Goal: Check status: Verify the current state of an ongoing process or item

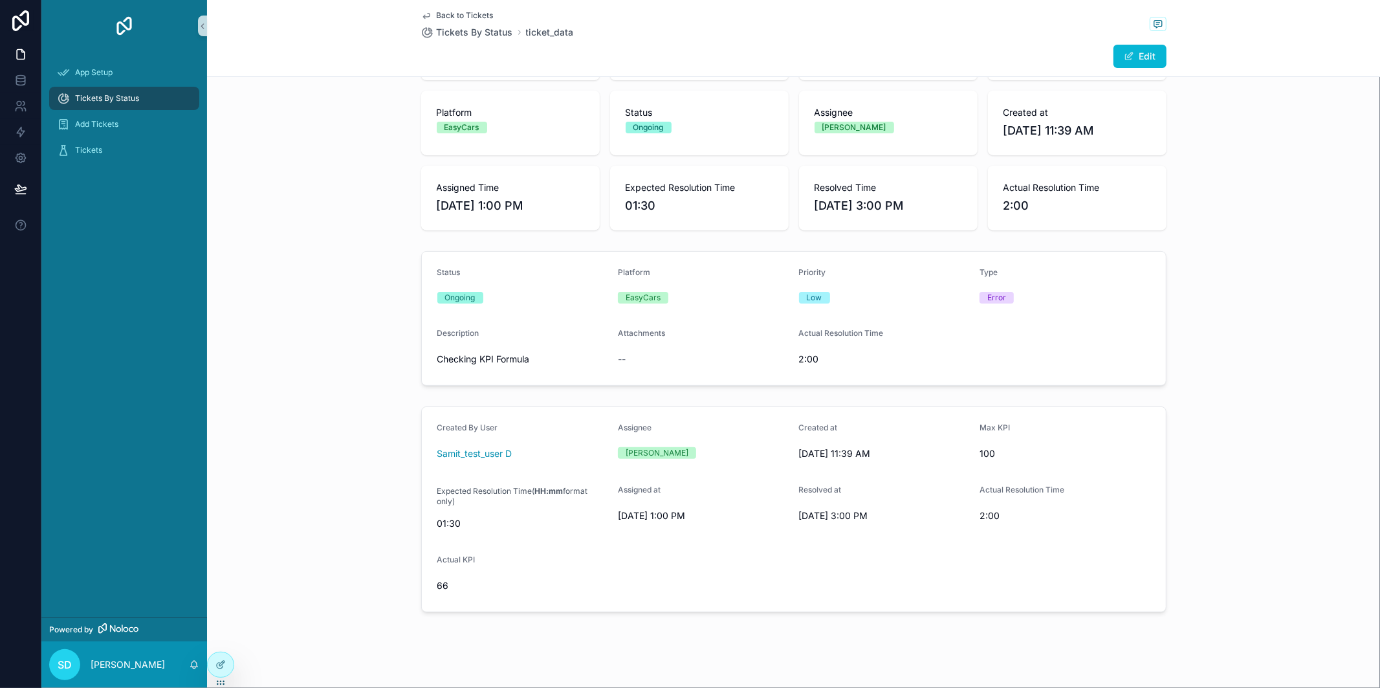
scroll to position [94, 0]
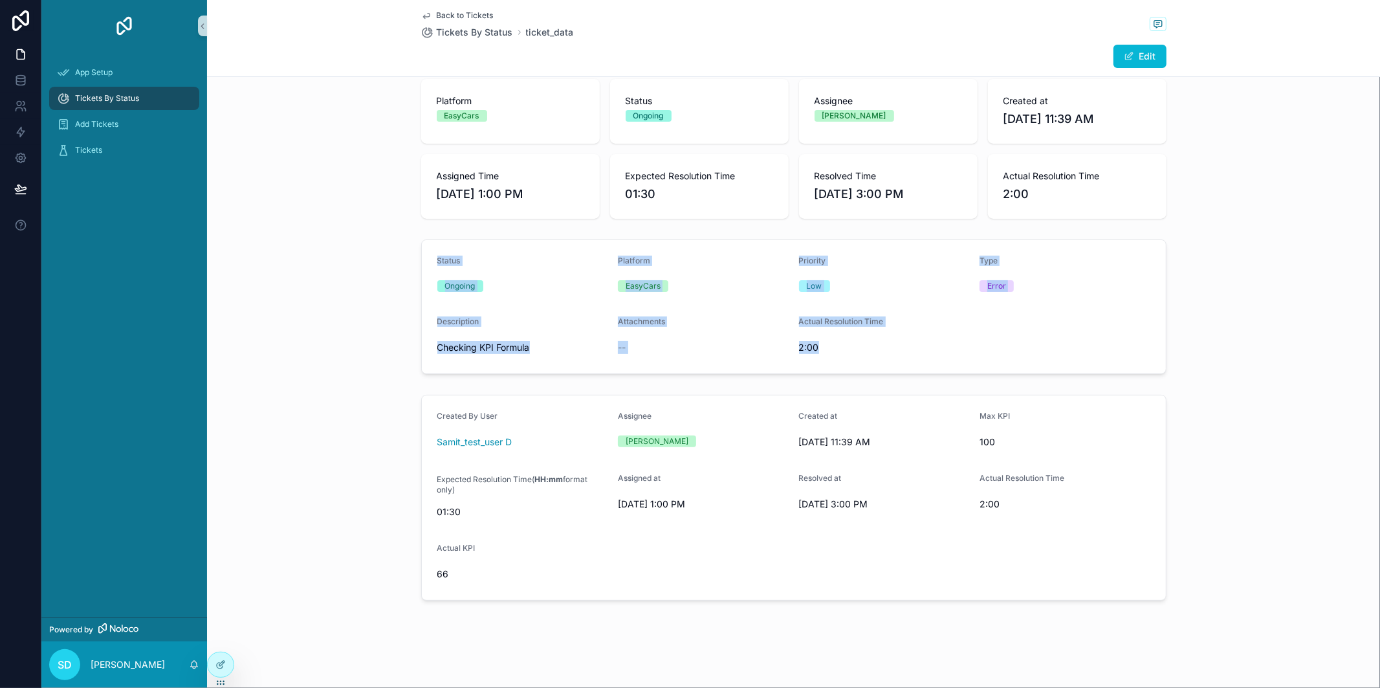
drag, startPoint x: 425, startPoint y: 250, endPoint x: 943, endPoint y: 341, distance: 526.1
click at [943, 341] on form "Status Ongoing Platform EasyCars Priority Low Type Error Description Checking K…" at bounding box center [794, 306] width 744 height 133
click at [943, 341] on span "2:00" at bounding box center [884, 347] width 171 height 13
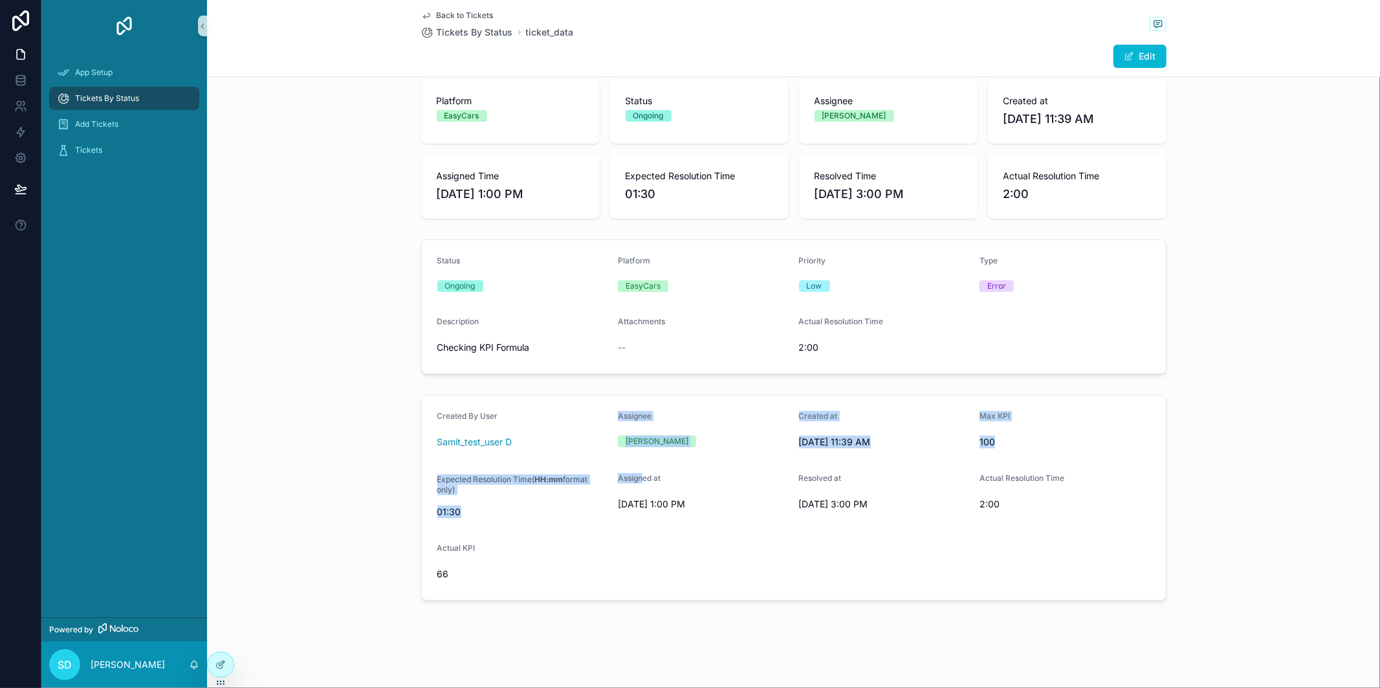
drag, startPoint x: 613, startPoint y: 448, endPoint x: 637, endPoint y: 482, distance: 41.8
click at [637, 482] on form "Created By User Samit_test_user D Assignee [PERSON_NAME] Created at [DATE] 11:3…" at bounding box center [794, 497] width 744 height 204
click at [710, 477] on div "Assigned at" at bounding box center [703, 481] width 171 height 16
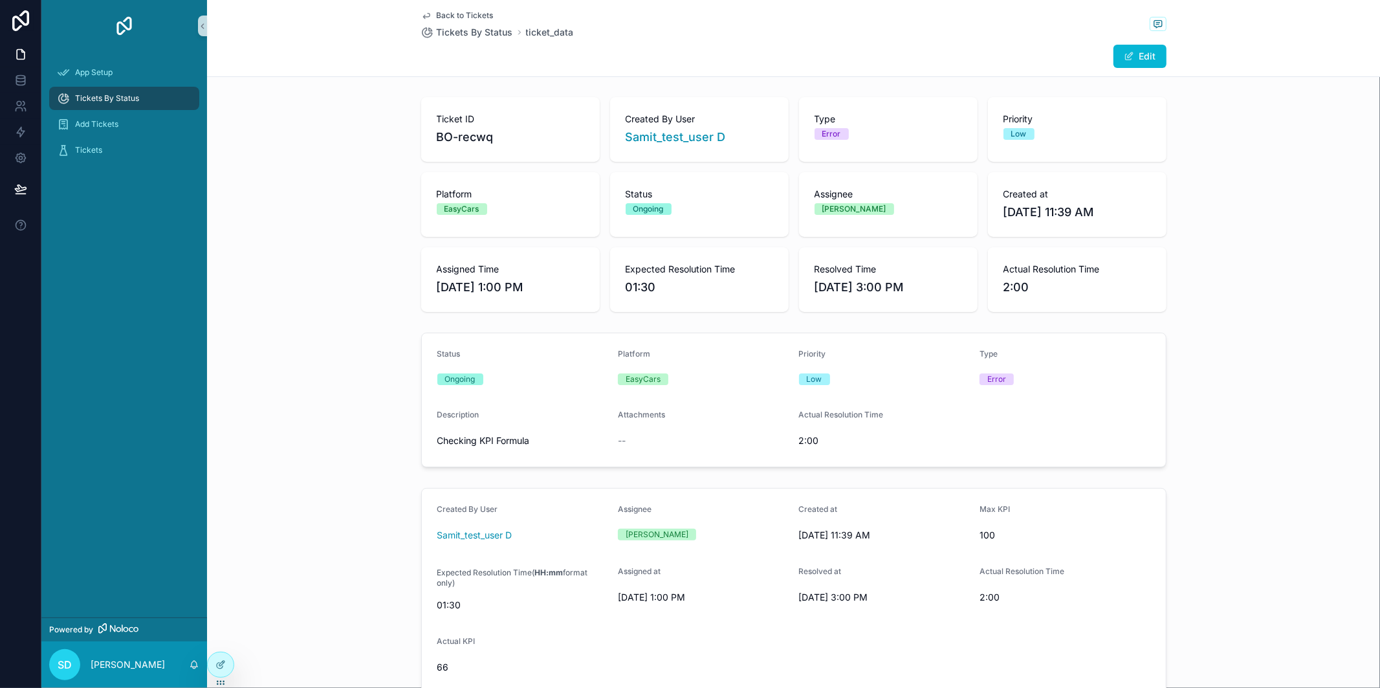
scroll to position [0, 0]
drag, startPoint x: 802, startPoint y: 268, endPoint x: 940, endPoint y: 304, distance: 142.3
click at [940, 304] on div "Resolved Time [DATE] 3:00 PM" at bounding box center [888, 280] width 179 height 65
click at [927, 259] on div "Resolved Time [DATE] 3:00 PM" at bounding box center [888, 280] width 179 height 65
click at [925, 275] on span "Resolved Time" at bounding box center [889, 269] width 148 height 13
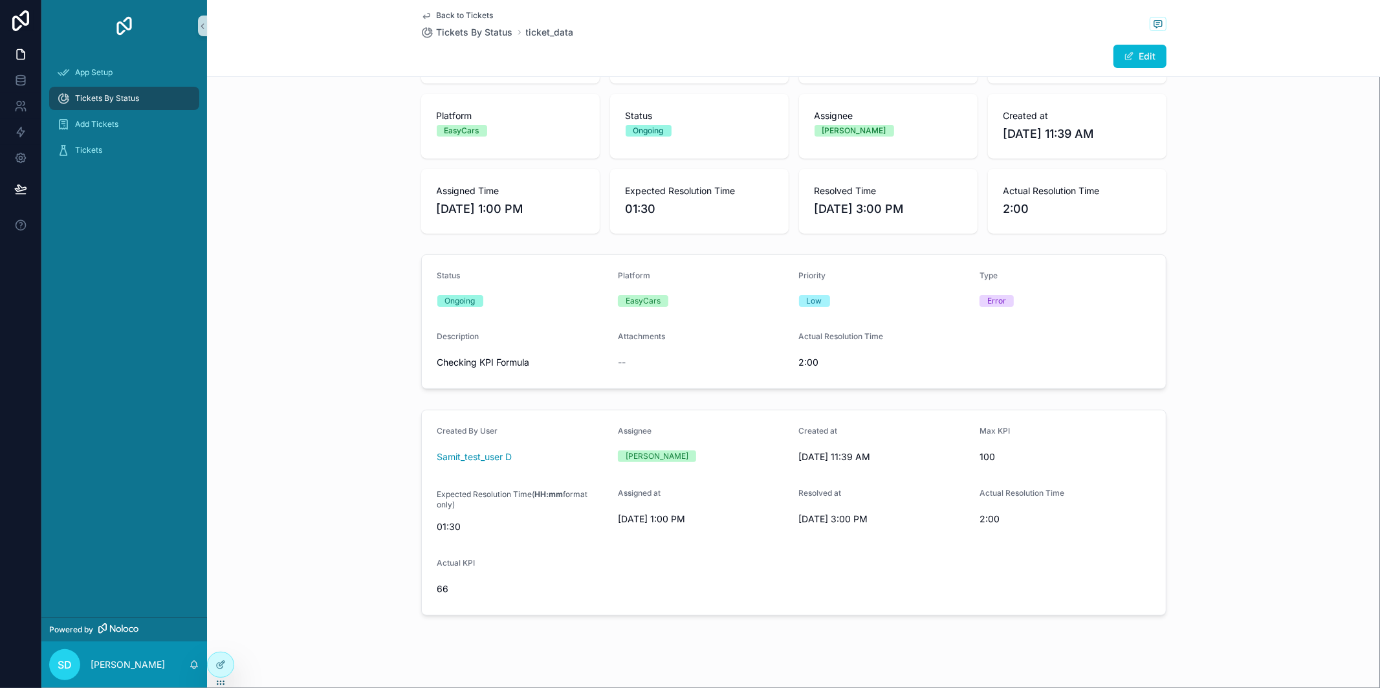
scroll to position [94, 0]
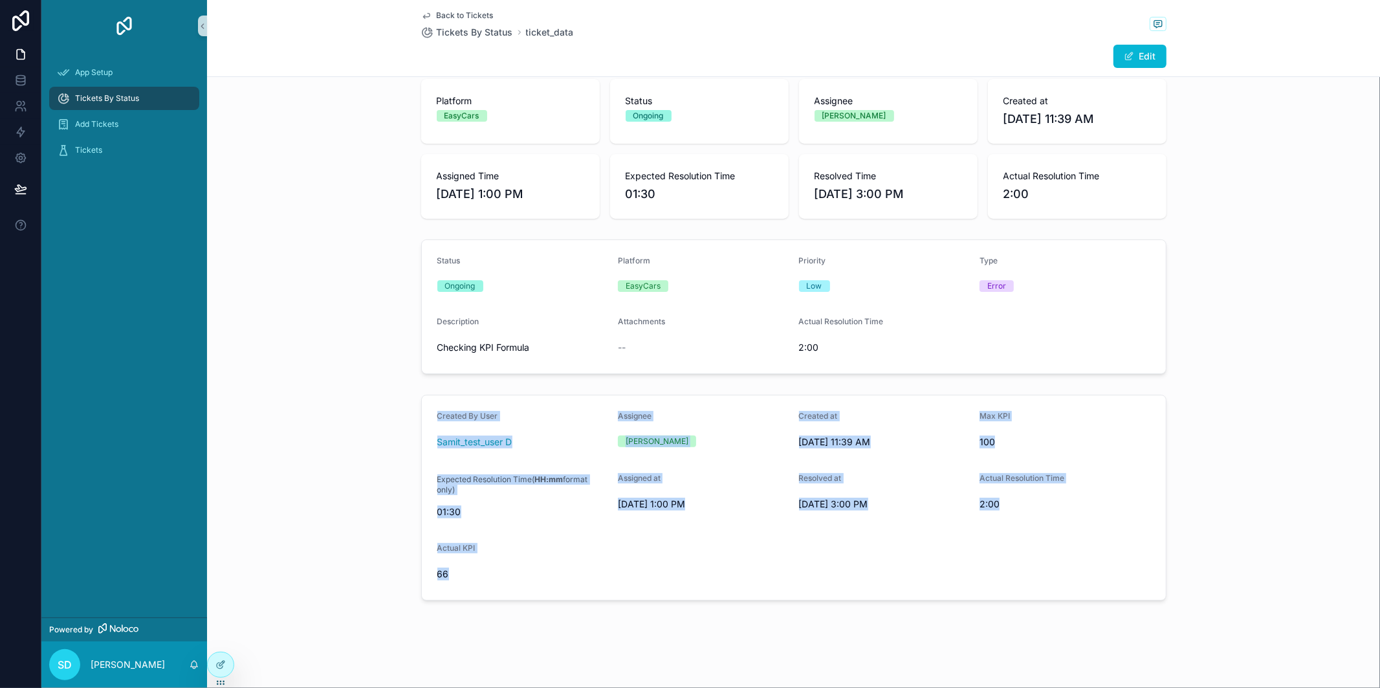
drag, startPoint x: 453, startPoint y: 573, endPoint x: 427, endPoint y: 413, distance: 161.9
click at [427, 413] on form "Created By User Samit_test_user D Assignee [PERSON_NAME] Created at [DATE] 11:3…" at bounding box center [794, 497] width 744 height 204
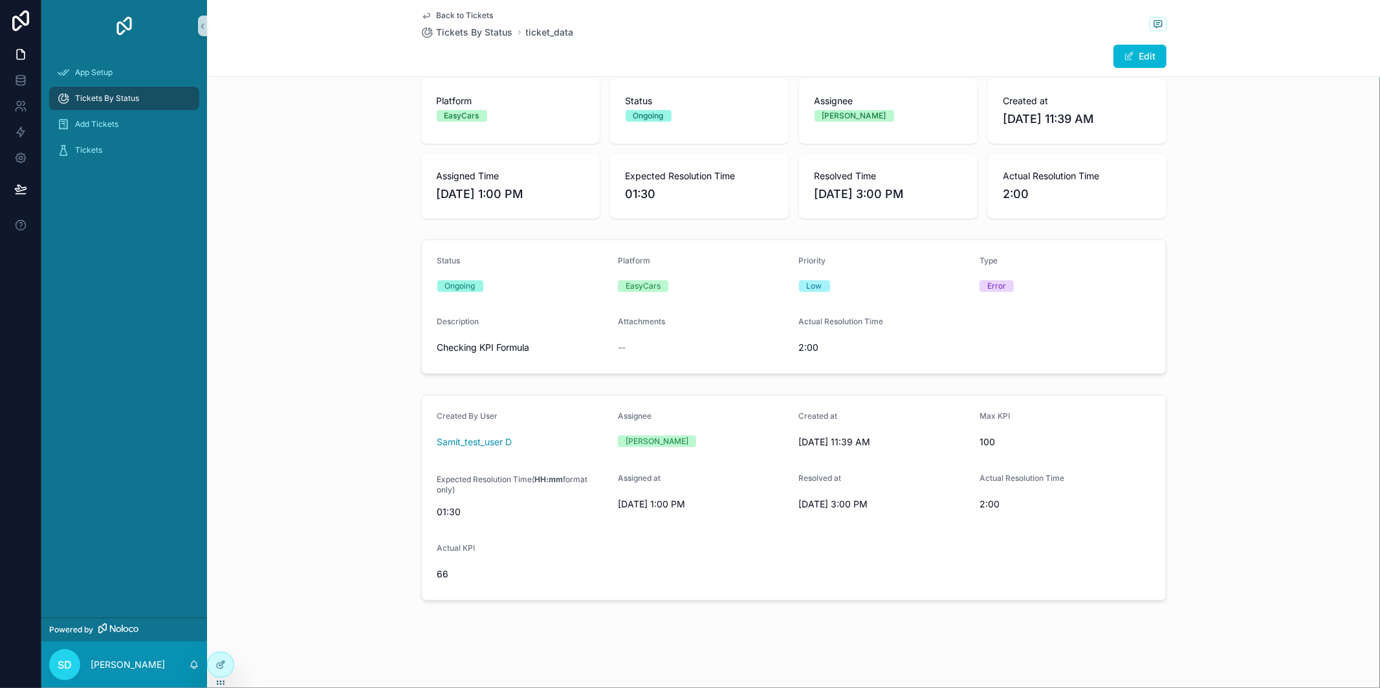
click at [643, 345] on div "--" at bounding box center [703, 347] width 171 height 13
drag, startPoint x: 446, startPoint y: 572, endPoint x: 427, endPoint y: 545, distance: 32.9
click at [427, 545] on form "Created By User Samit_test_user D Assignee [PERSON_NAME] Created at [DATE] 11:3…" at bounding box center [794, 497] width 744 height 204
click at [454, 560] on div "Actual KPI 66" at bounding box center [522, 563] width 171 height 41
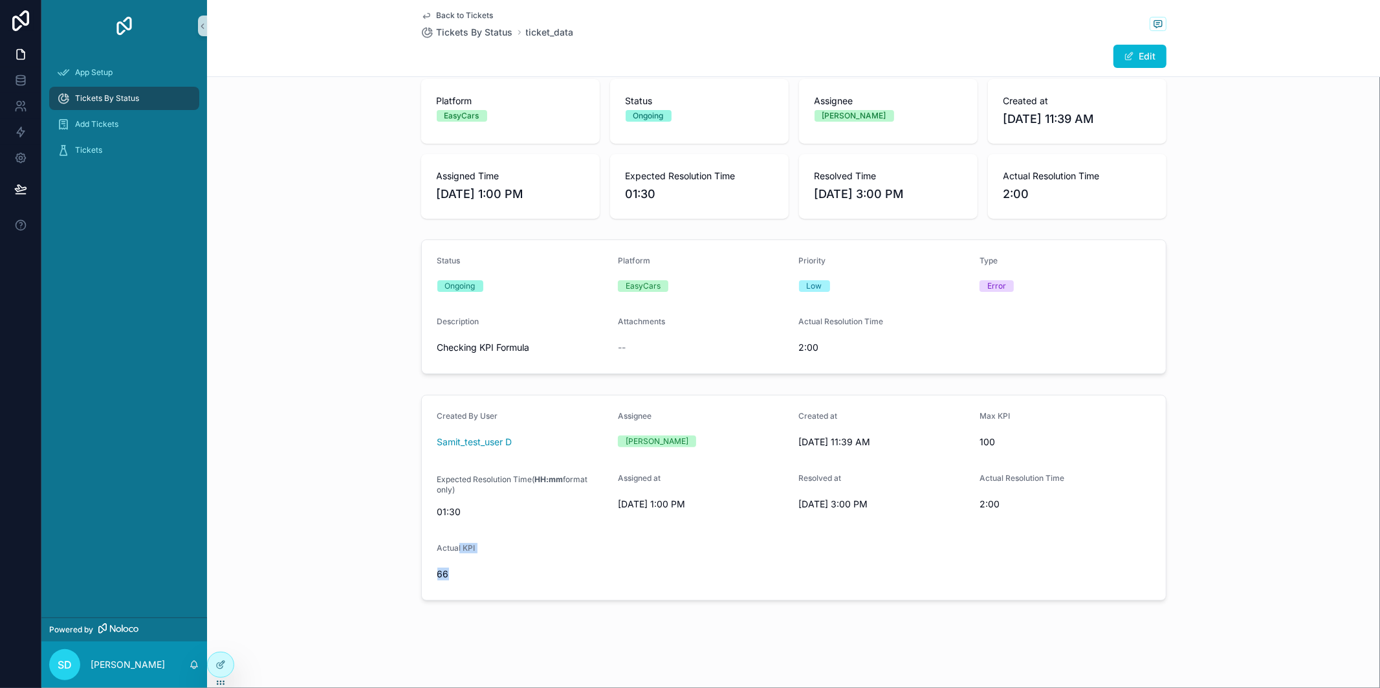
click at [448, 567] on span "66" at bounding box center [522, 573] width 171 height 13
drag, startPoint x: 444, startPoint y: 573, endPoint x: 432, endPoint y: 535, distance: 40.1
click at [432, 535] on form "Created By User Samit_test_user D Assignee [PERSON_NAME] Created at [DATE] 11:3…" at bounding box center [794, 497] width 744 height 204
click at [432, 537] on form "Created By User Samit_test_user D Assignee [PERSON_NAME] Created at [DATE] 11:3…" at bounding box center [794, 497] width 744 height 204
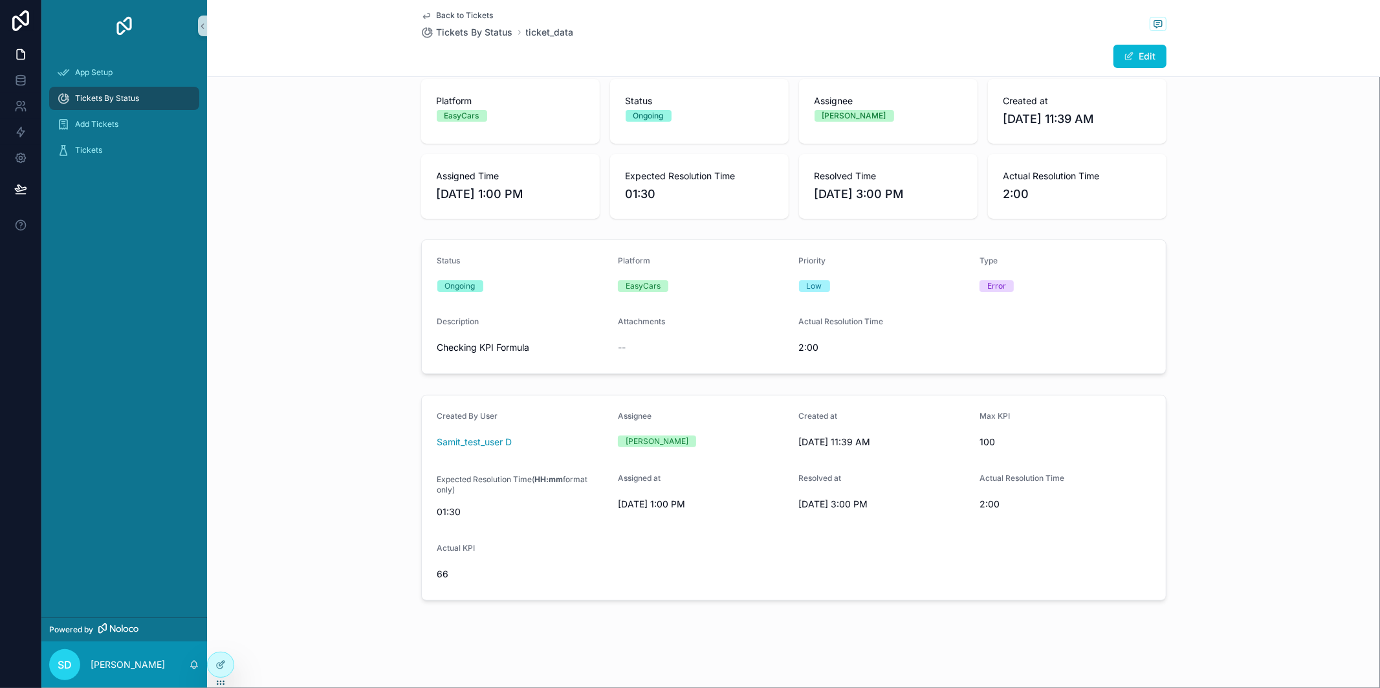
click at [432, 537] on form "Created By User Samit_test_user D Assignee [PERSON_NAME] Created at [DATE] 11:3…" at bounding box center [794, 497] width 744 height 204
click at [522, 552] on div "Actual KPI" at bounding box center [522, 551] width 171 height 16
drag, startPoint x: 965, startPoint y: 411, endPoint x: 1003, endPoint y: 458, distance: 59.8
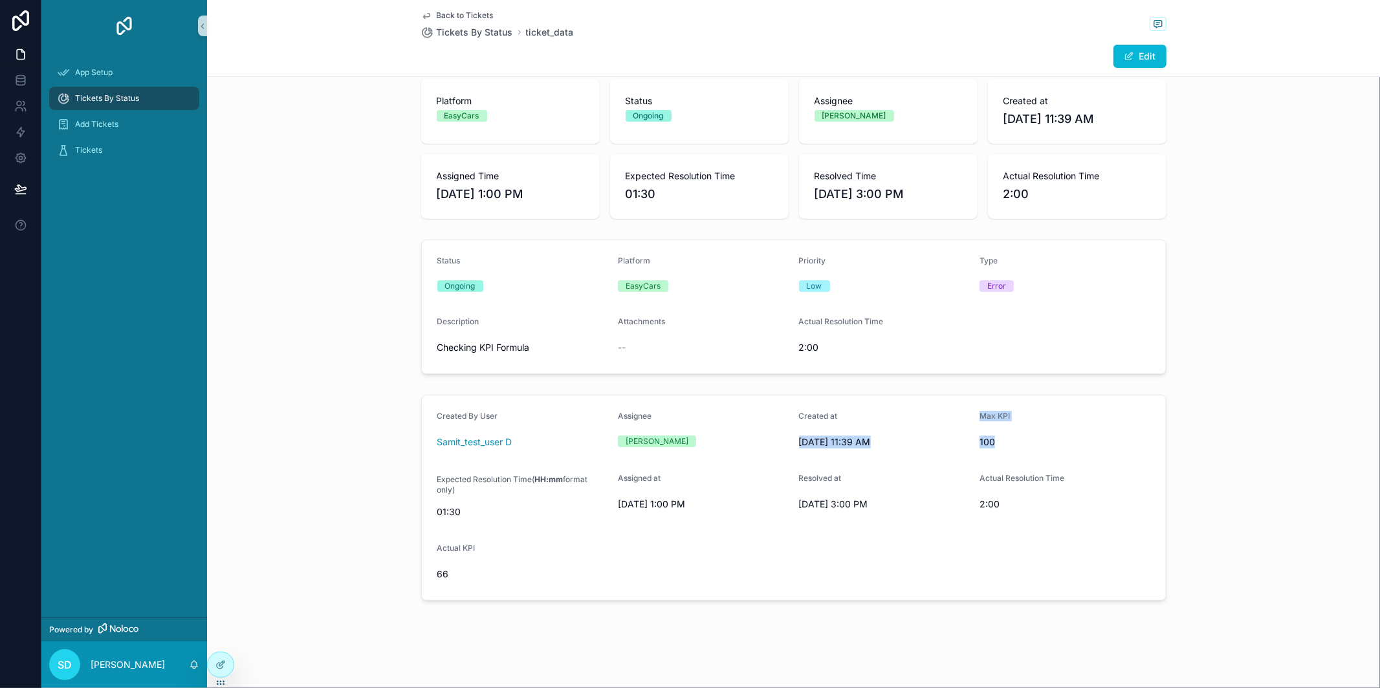
click at [1003, 458] on form "Created By User Samit_test_user D Assignee [PERSON_NAME] Created at [DATE] 11:3…" at bounding box center [794, 497] width 744 height 204
click at [1007, 457] on form "Created By User Samit_test_user D Assignee [PERSON_NAME] Created at [DATE] 11:3…" at bounding box center [794, 497] width 744 height 204
drag, startPoint x: 1005, startPoint y: 509, endPoint x: 978, endPoint y: 417, distance: 96.4
click at [978, 417] on form "Created By User Samit_test_user D Assignee [PERSON_NAME] Created at [DATE] 11:3…" at bounding box center [794, 497] width 744 height 204
click at [979, 417] on span "Max KPI" at bounding box center [994, 416] width 30 height 10
